Goal: Information Seeking & Learning: Find specific fact

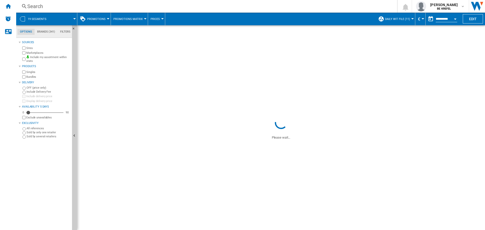
click at [110, 6] on div "Search" at bounding box center [205, 6] width 356 height 7
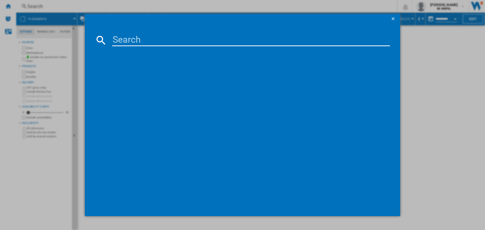
click at [143, 42] on input at bounding box center [251, 40] width 278 height 12
paste input "21009581"
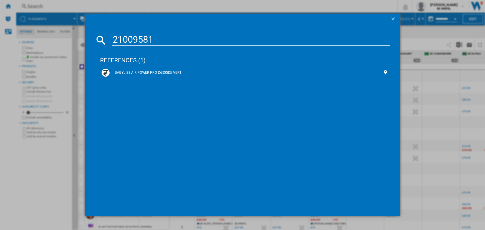
type input "21009581"
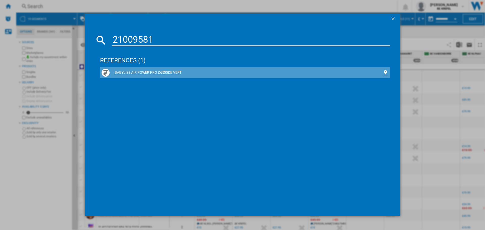
click at [128, 69] on div "BABYLISS AIR POWER PRO D6555DE VERT" at bounding box center [244, 73] width 287 height 8
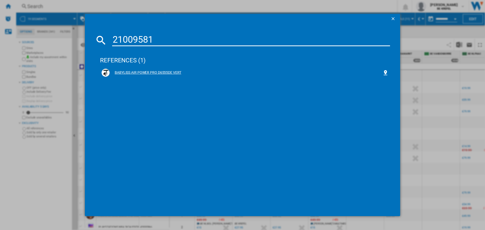
click at [146, 72] on div "BABYLISS AIR POWER PRO D6555DE VERT" at bounding box center [246, 72] width 273 height 5
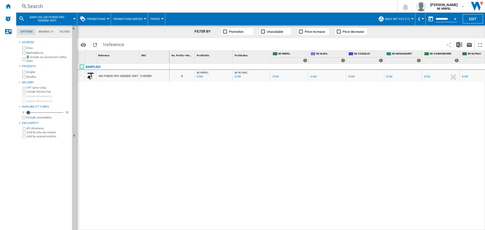
scroll to position [0, 13]
